Goal: Answer question/provide support: Answer question/provide support

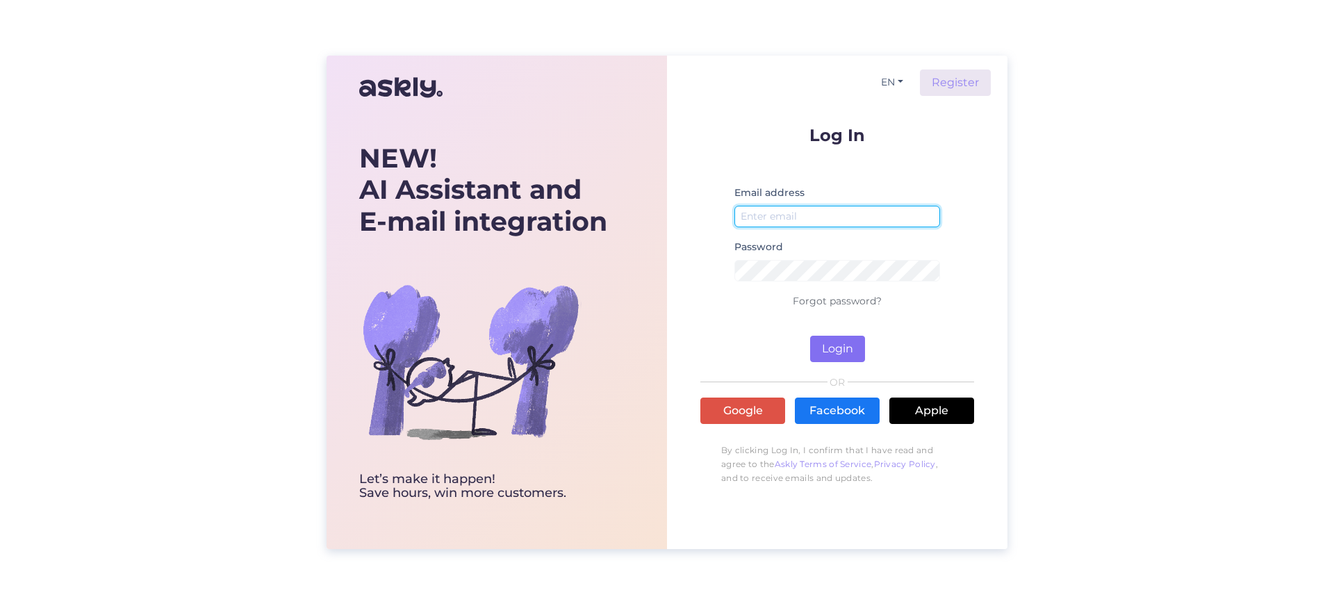
type input "[EMAIL_ADDRESS][DOMAIN_NAME]"
click at [836, 341] on button "Login" at bounding box center [837, 349] width 55 height 26
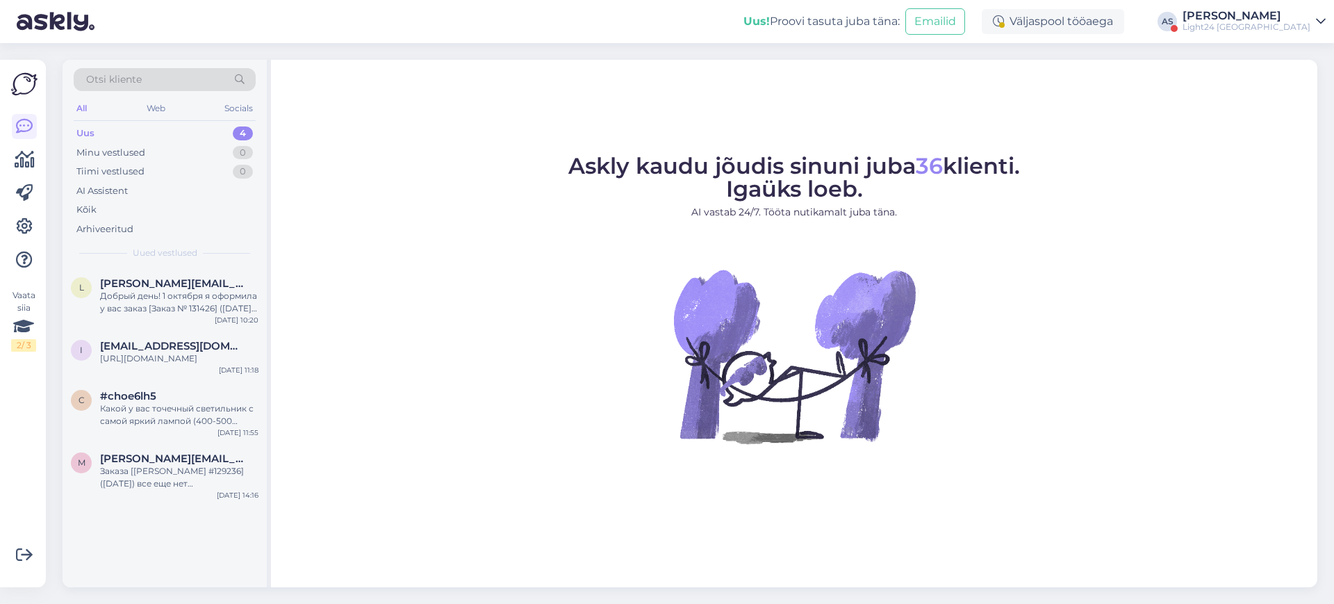
click at [1320, 13] on link "[PERSON_NAME] Light24 [GEOGRAPHIC_DATA]" at bounding box center [1254, 21] width 143 height 22
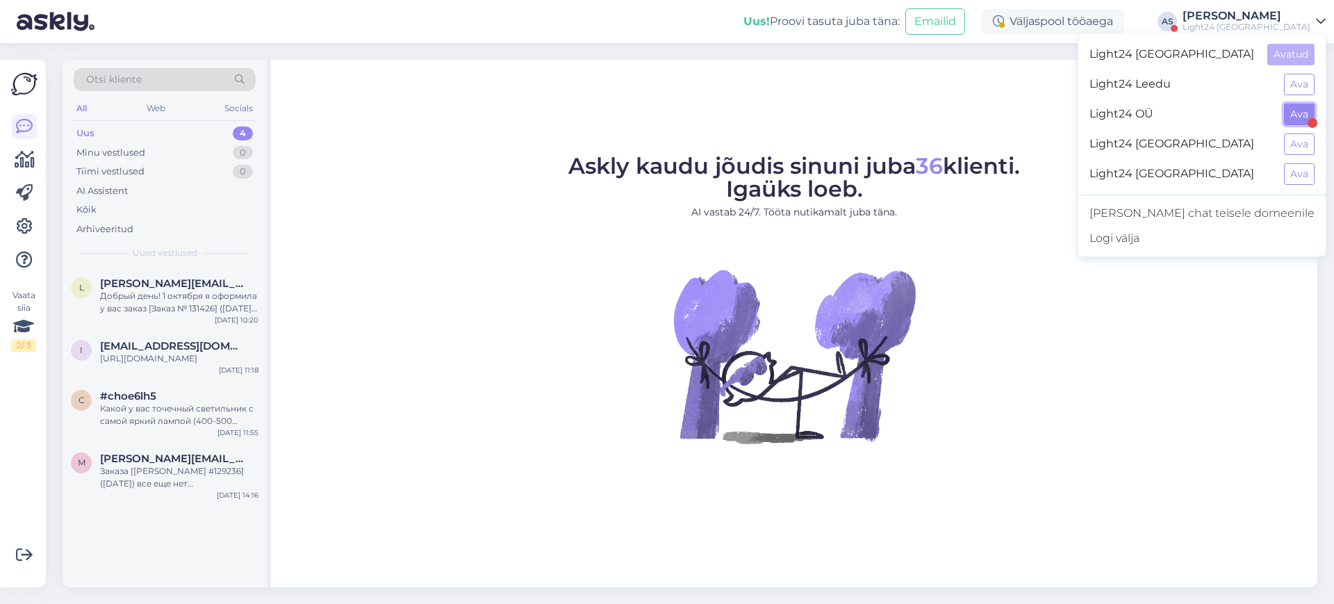
click at [1297, 117] on button "Ava" at bounding box center [1299, 115] width 31 height 22
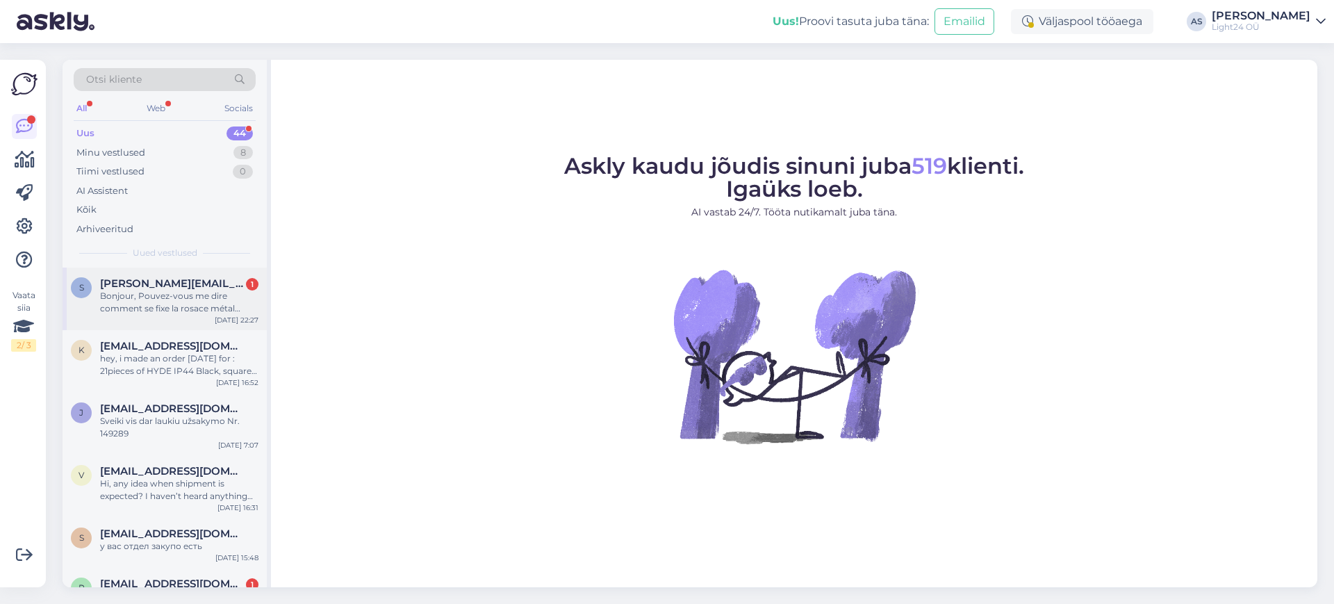
click at [186, 287] on span "[PERSON_NAME][EMAIL_ADDRESS][PERSON_NAME][DOMAIN_NAME]" at bounding box center [172, 283] width 145 height 13
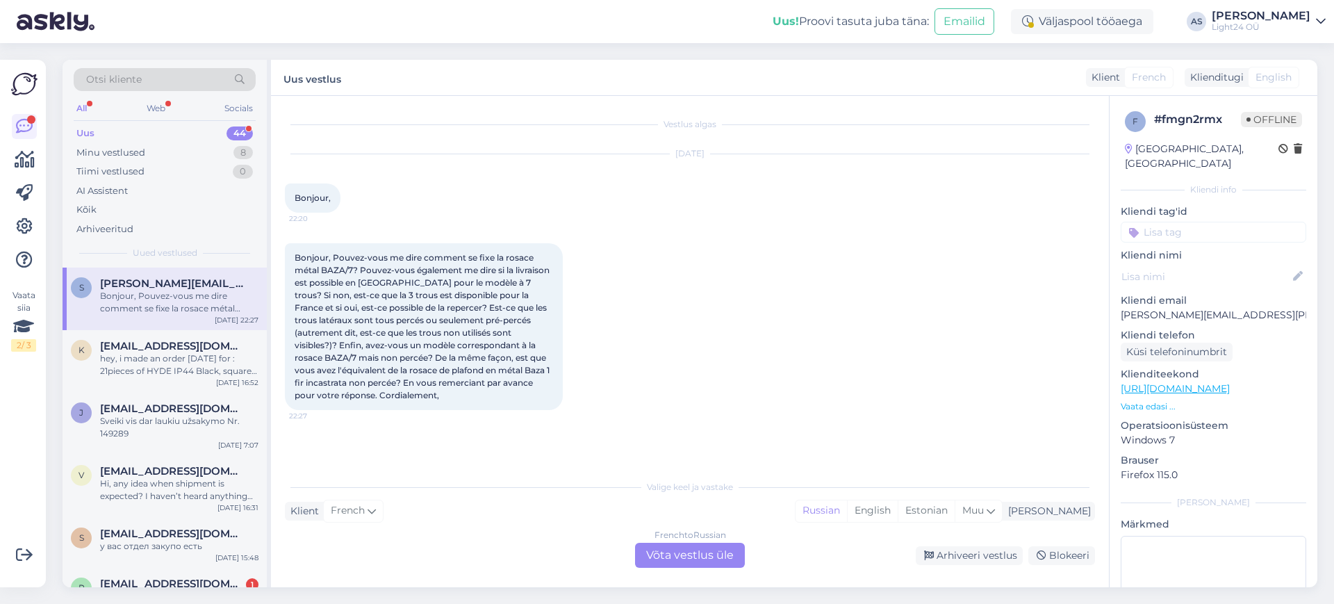
click at [717, 554] on div "French to Russian Võta vestlus üle" at bounding box center [690, 555] width 110 height 25
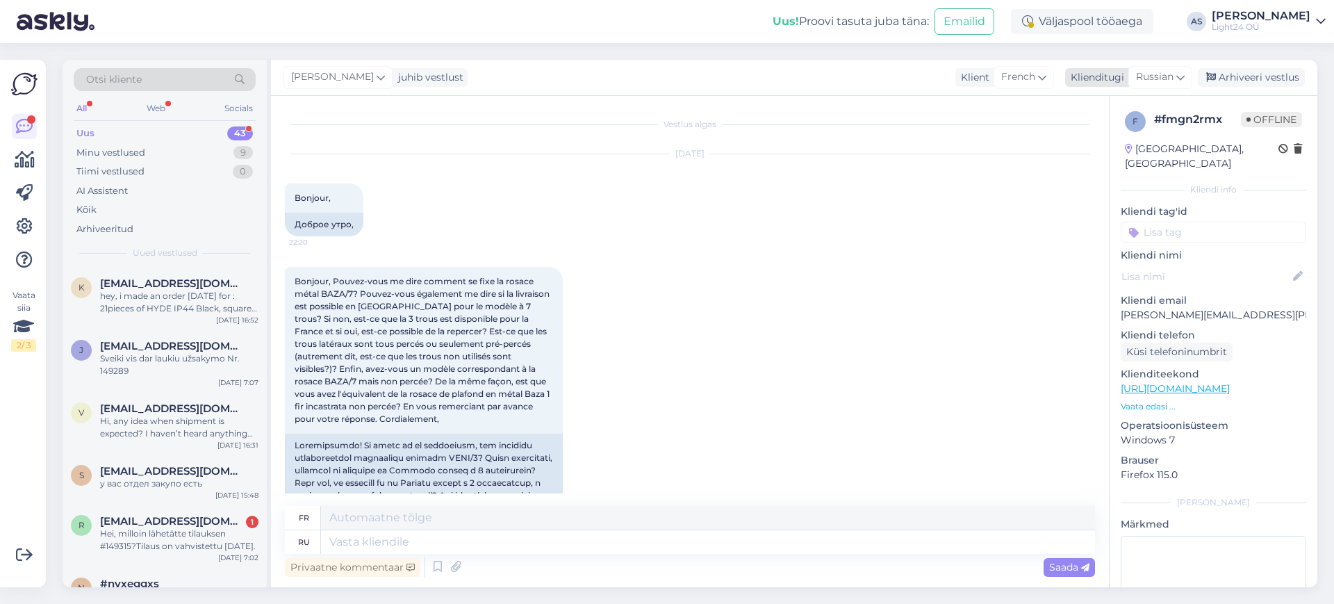
click at [1107, 76] on div "Klienditugi" at bounding box center [1094, 77] width 59 height 15
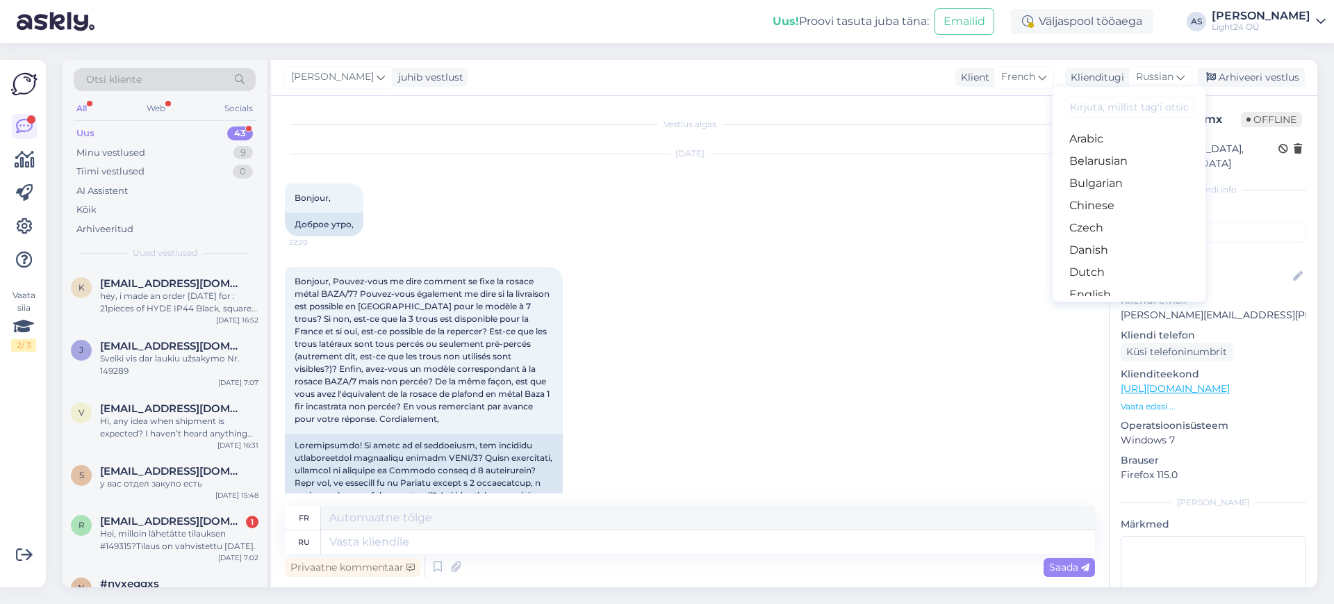
click at [1113, 109] on input at bounding box center [1129, 108] width 131 height 22
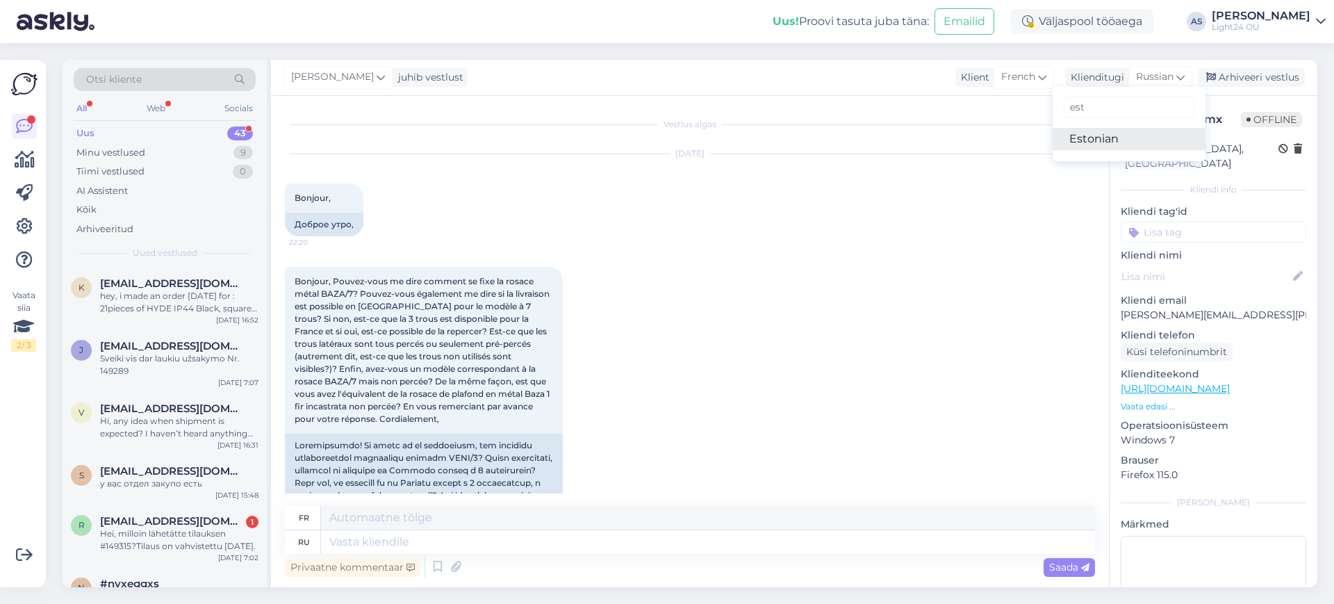
type input "est"
click at [1087, 140] on link "Estonian" at bounding box center [1129, 139] width 153 height 22
